Goal: Book appointment/travel/reservation

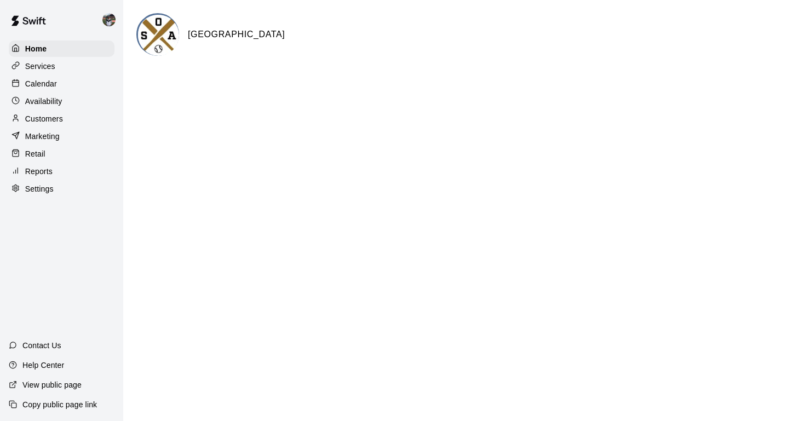
click at [51, 77] on div "Calendar" at bounding box center [62, 84] width 106 height 16
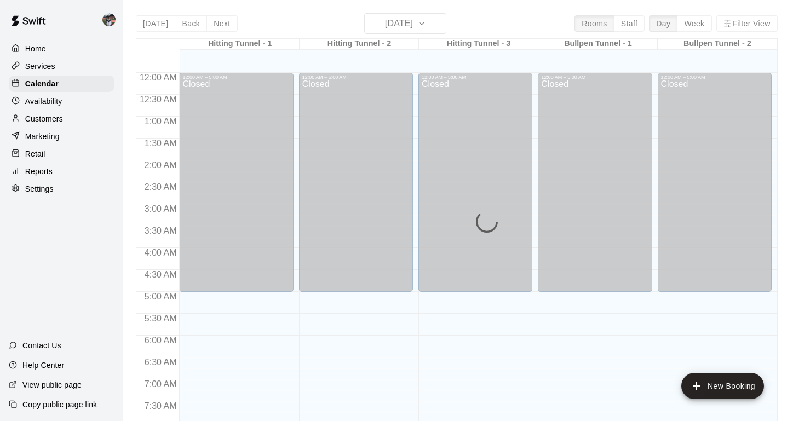
scroll to position [658, 0]
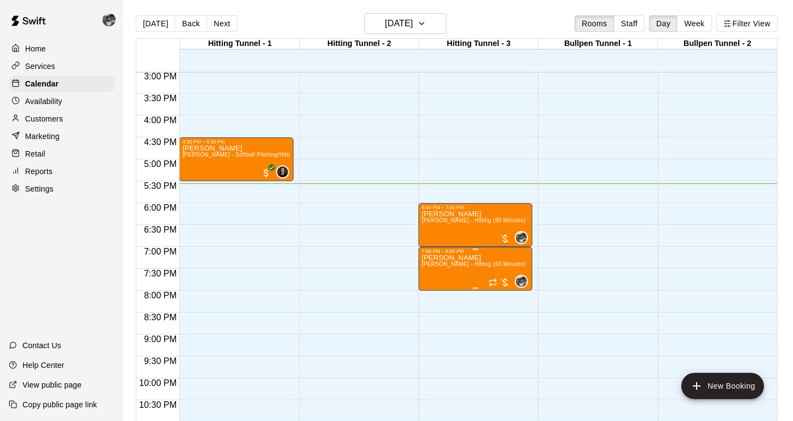
click at [433, 297] on img "edit" at bounding box center [433, 292] width 13 height 13
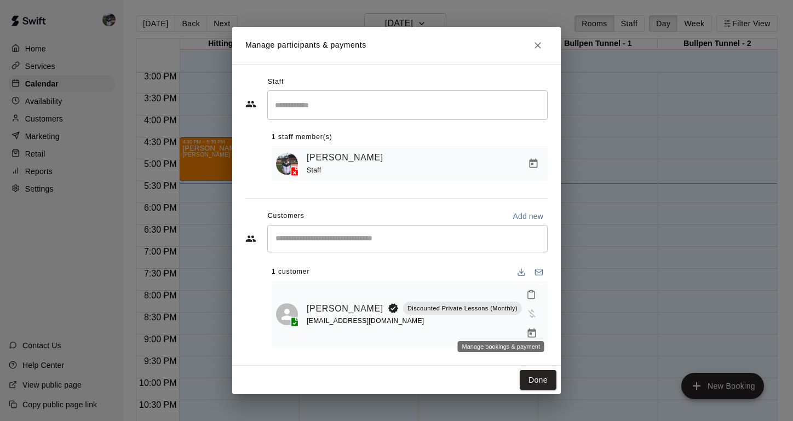
click at [526, 328] on icon "Manage bookings & payment" at bounding box center [531, 333] width 11 height 11
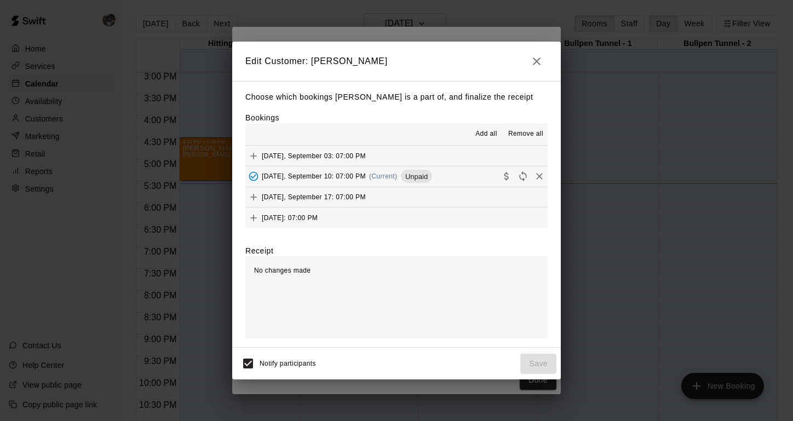
click at [343, 170] on div "[DATE], September 10: 07:00 PM (Current) Unpaid" at bounding box center [338, 176] width 187 height 16
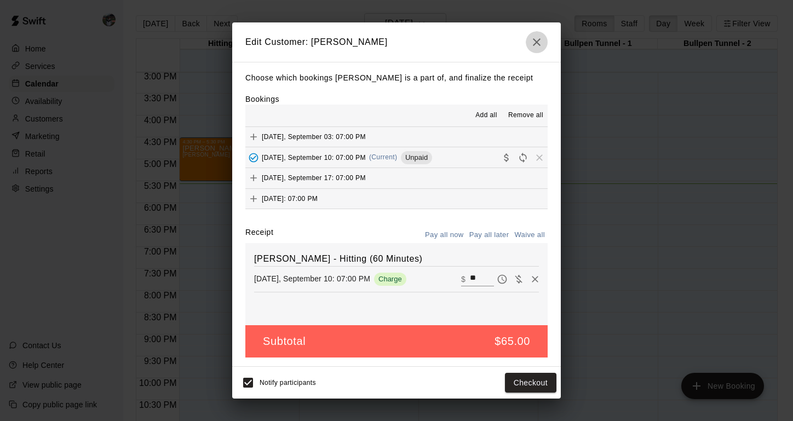
click at [537, 45] on icon "button" at bounding box center [536, 42] width 13 height 13
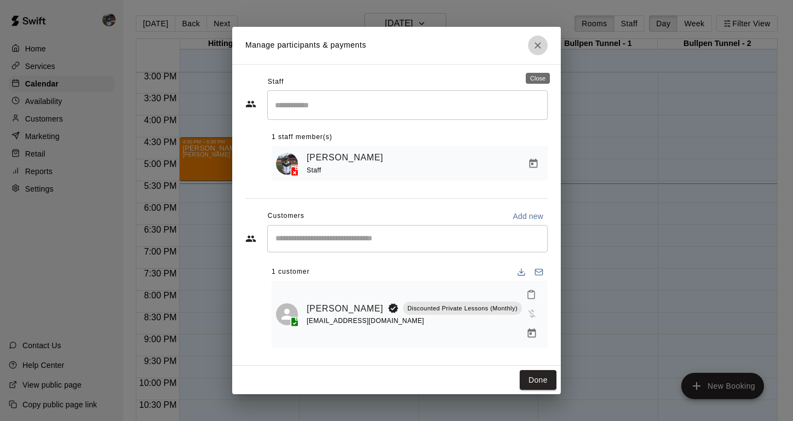
click at [539, 51] on icon "Close" at bounding box center [537, 45] width 11 height 11
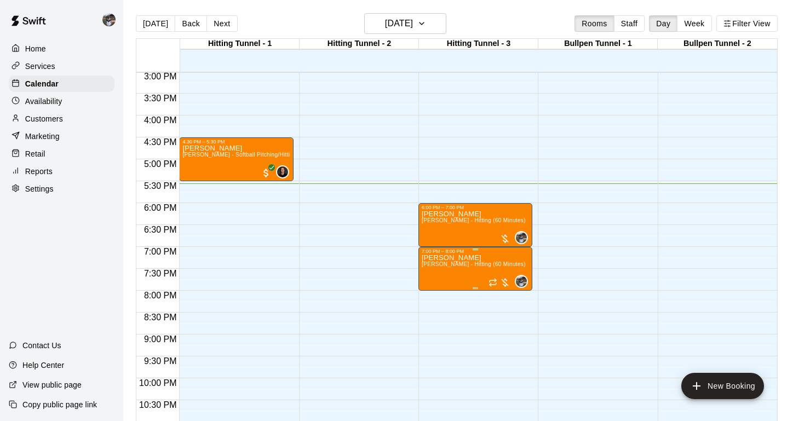
click at [489, 251] on div "7:00 PM – 8:00 PM" at bounding box center [475, 251] width 107 height 5
click at [429, 304] on button "delete" at bounding box center [433, 312] width 22 height 22
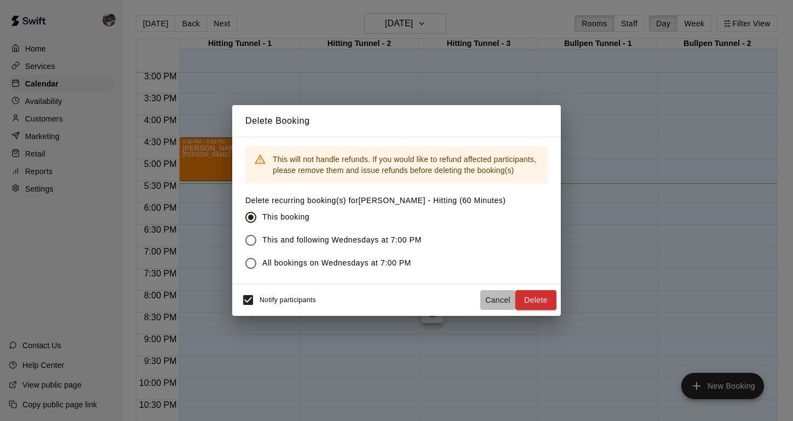
click at [510, 298] on button "Cancel" at bounding box center [497, 300] width 35 height 20
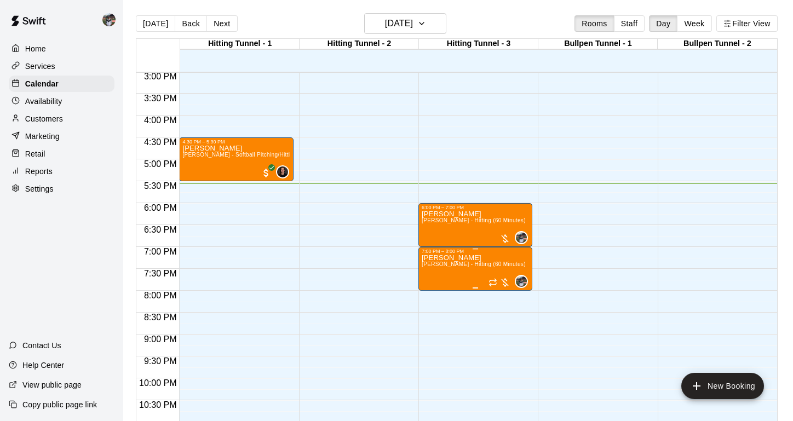
click at [431, 323] on icon "delete" at bounding box center [433, 318] width 8 height 10
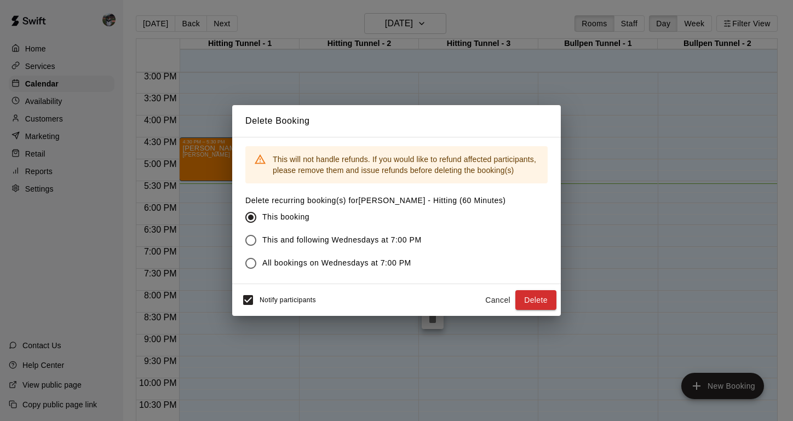
drag, startPoint x: 543, startPoint y: 300, endPoint x: 501, endPoint y: 395, distance: 104.7
click at [501, 395] on div "Delete Booking This will not handle refunds. If you would like to refund affect…" at bounding box center [396, 210] width 793 height 421
click at [527, 301] on button "Delete" at bounding box center [535, 300] width 41 height 20
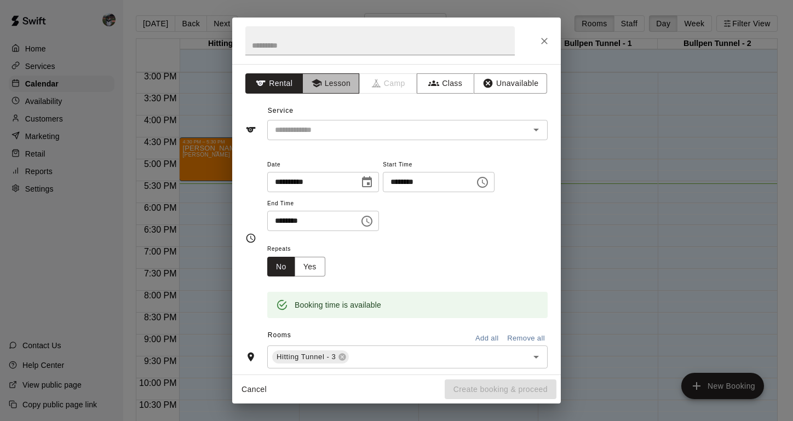
click at [328, 90] on button "Lesson" at bounding box center [331, 83] width 58 height 20
click at [323, 138] on div "​" at bounding box center [407, 130] width 280 height 20
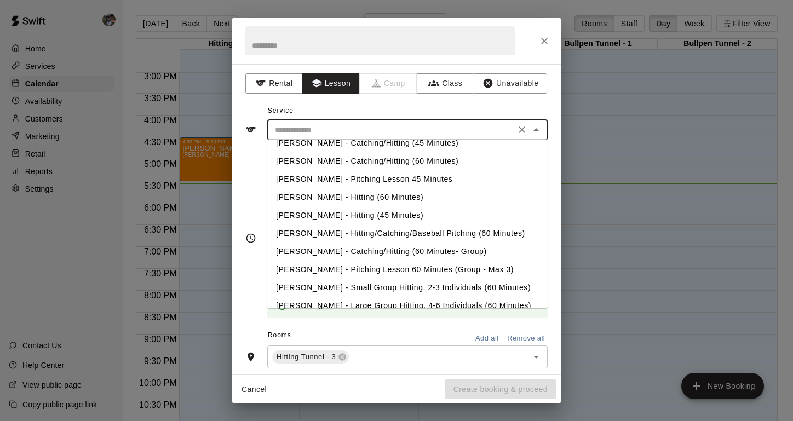
scroll to position [105, 0]
click at [357, 297] on li "[PERSON_NAME] - Large Group Hitting, 4-6 Individuals (60 Minutes)" at bounding box center [407, 306] width 280 height 18
type input "**********"
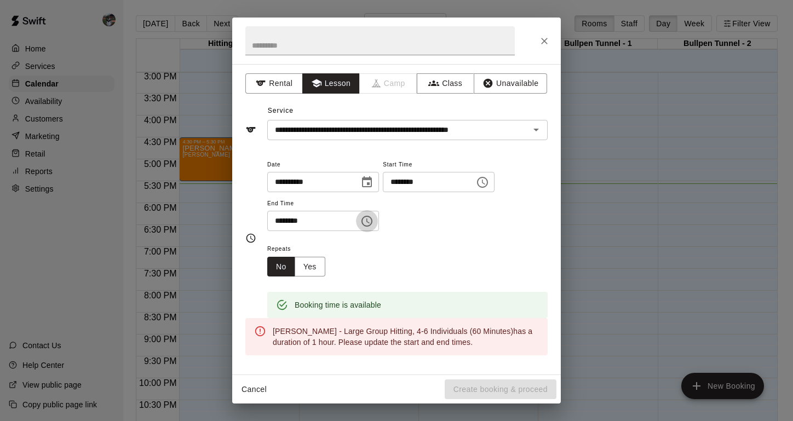
click at [374, 216] on icon "Choose time, selected time is 7:30 PM" at bounding box center [366, 221] width 13 height 13
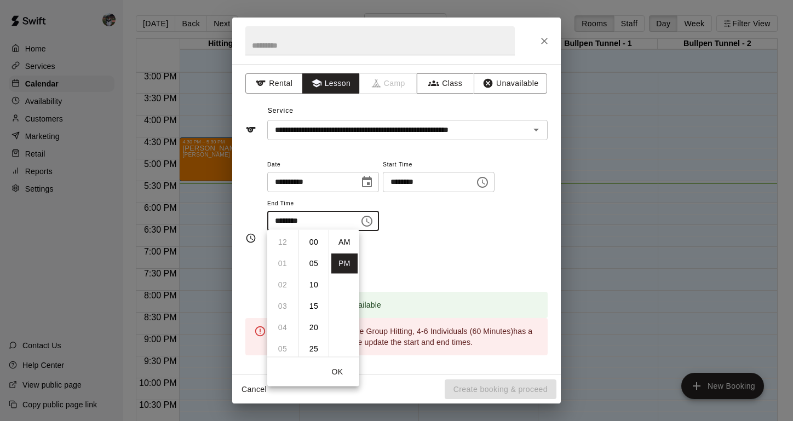
scroll to position [20, 0]
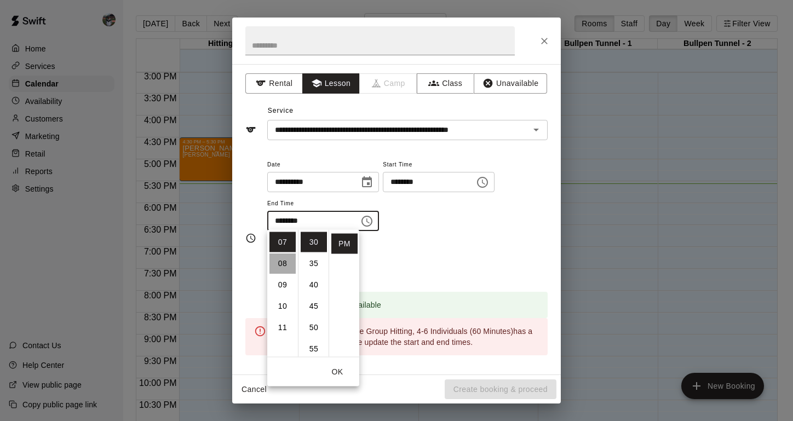
click at [278, 262] on li "08" at bounding box center [282, 264] width 26 height 20
click at [316, 245] on li "00" at bounding box center [314, 242] width 26 height 20
type input "********"
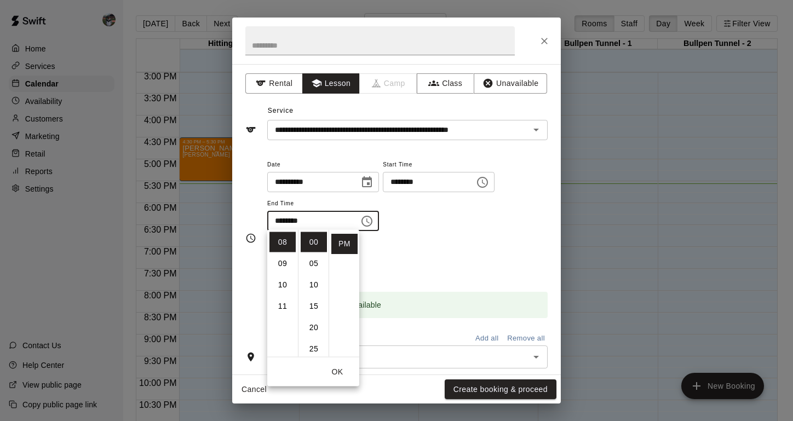
click at [335, 370] on button "OK" at bounding box center [337, 372] width 35 height 20
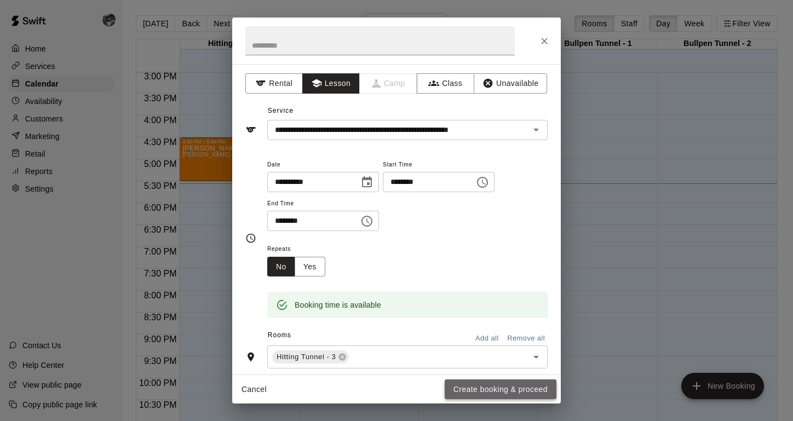
click at [515, 386] on button "Create booking & proceed" at bounding box center [501, 390] width 112 height 20
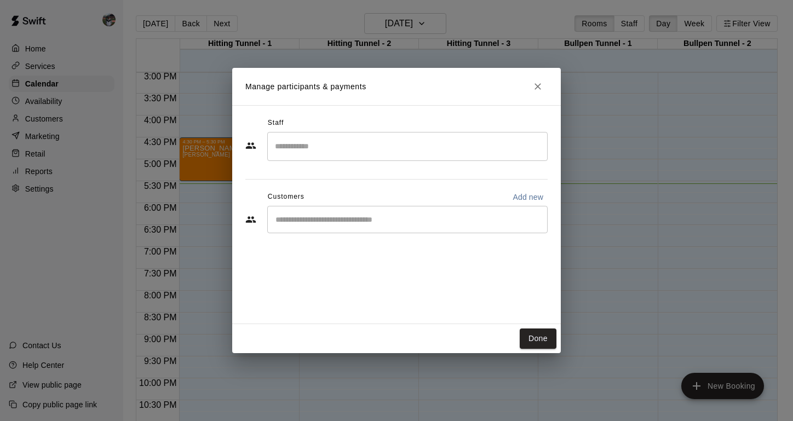
click at [332, 154] on input "Search staff" at bounding box center [407, 146] width 271 height 19
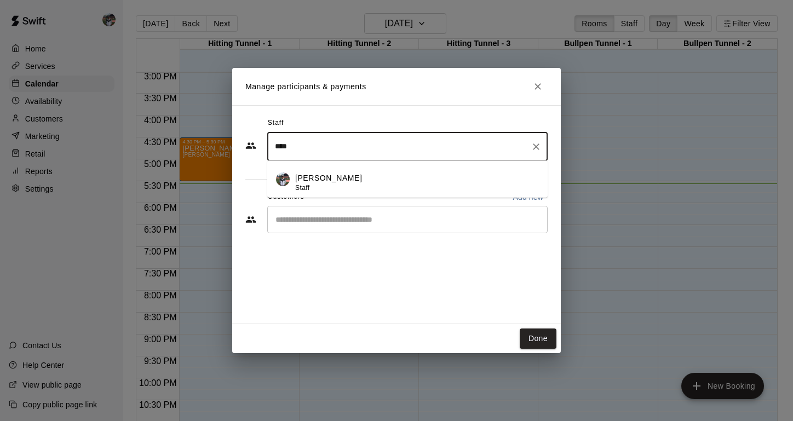
click at [306, 179] on p "[PERSON_NAME]" at bounding box center [328, 179] width 67 height 12
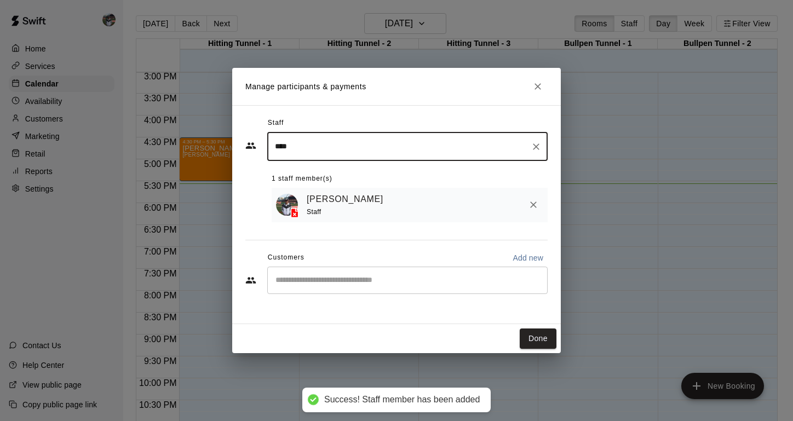
type input "****"
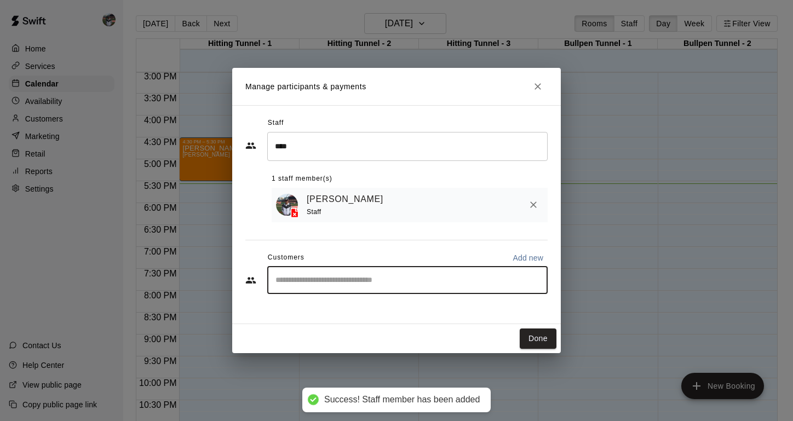
click at [309, 282] on input "Start typing to search customers..." at bounding box center [407, 280] width 271 height 11
type input "*******"
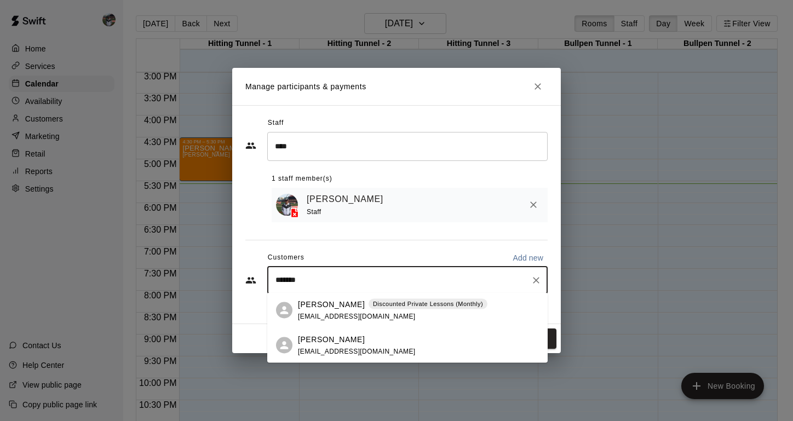
click at [336, 312] on div "[PERSON_NAME] Discounted Private Lessons (Monthly) [EMAIL_ADDRESS][DOMAIN_NAME]" at bounding box center [393, 311] width 190 height 24
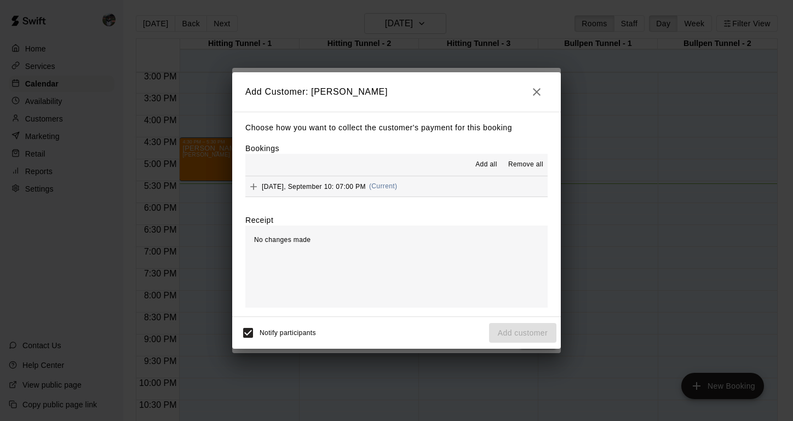
click at [339, 190] on div "[DATE], September 10: 07:00 PM (Current)" at bounding box center [321, 187] width 152 height 16
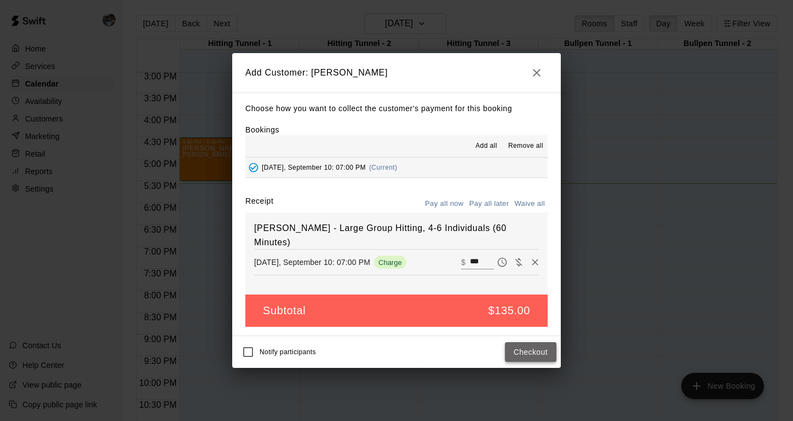
click at [525, 345] on button "Checkout" at bounding box center [530, 352] width 51 height 20
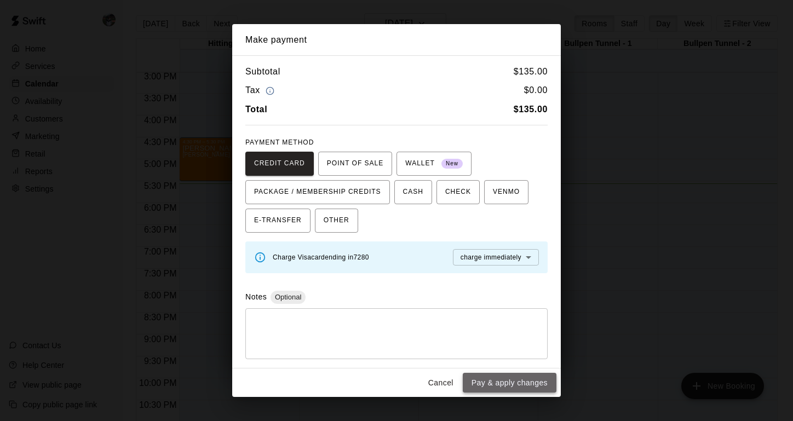
click at [509, 378] on button "Pay & apply changes" at bounding box center [510, 383] width 94 height 20
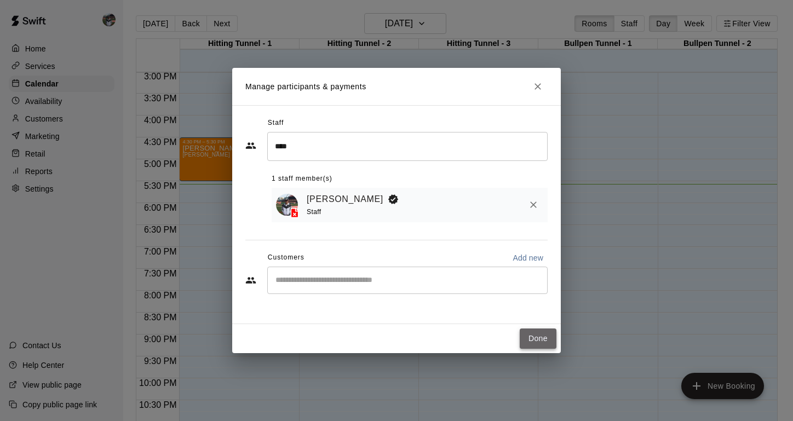
click at [544, 341] on button "Done" at bounding box center [538, 339] width 37 height 20
